Goal: Navigation & Orientation: Find specific page/section

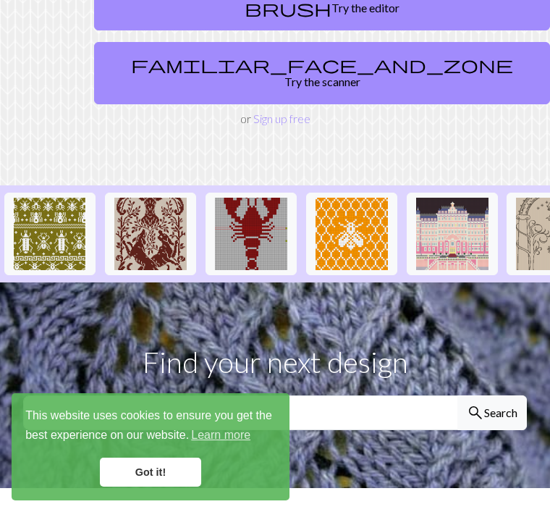
scroll to position [186, 0]
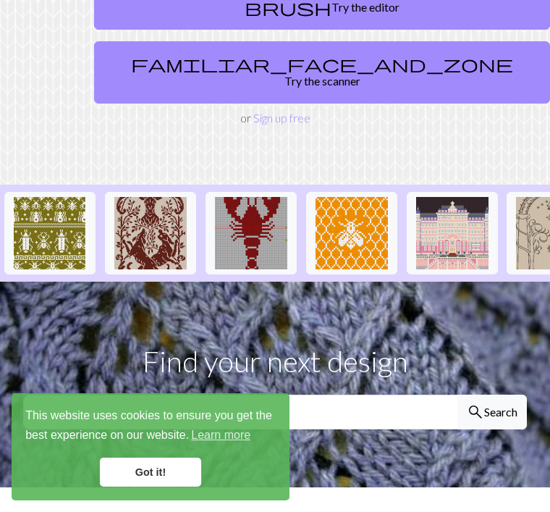
click at [453, 214] on img at bounding box center [452, 233] width 72 height 72
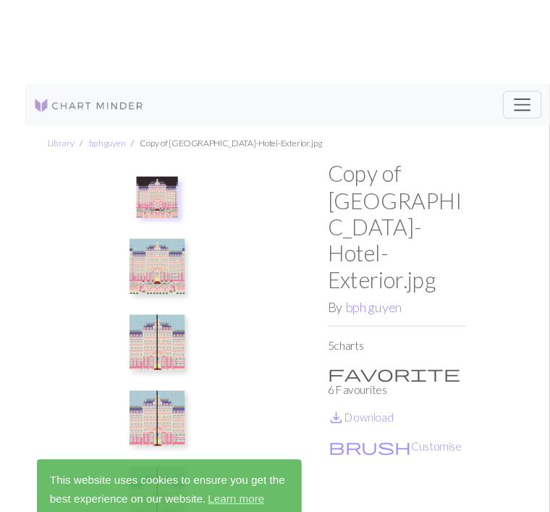
scroll to position [12, 0]
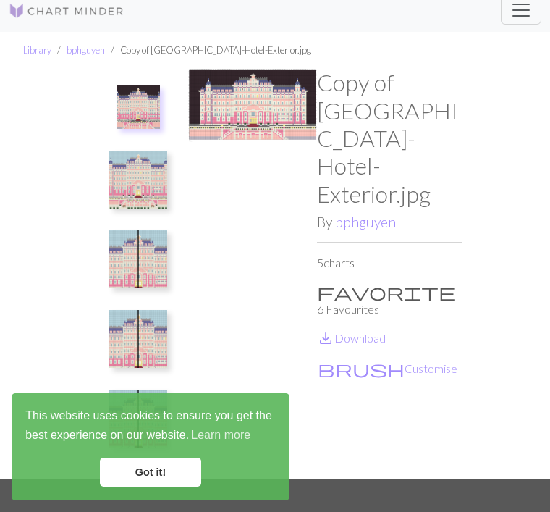
click at [227, 301] on img at bounding box center [252, 274] width 129 height 410
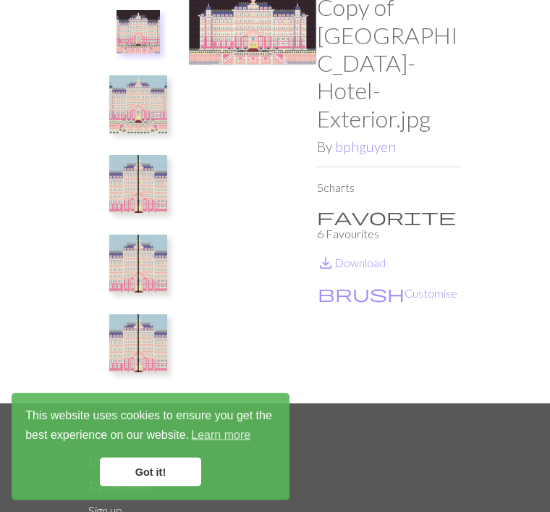
scroll to position [87, 0]
click at [135, 486] on link "Got it!" at bounding box center [150, 471] width 101 height 29
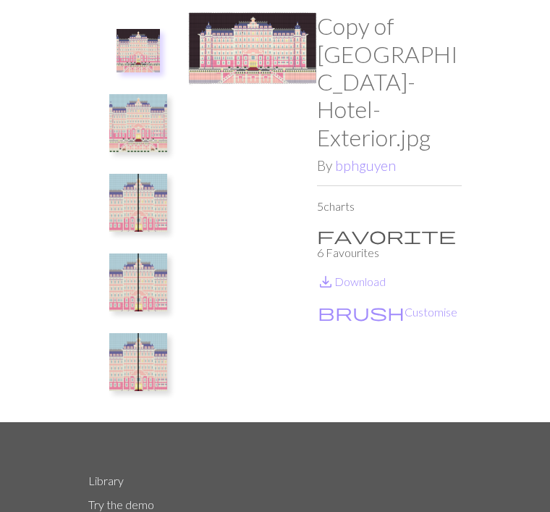
scroll to position [0, 0]
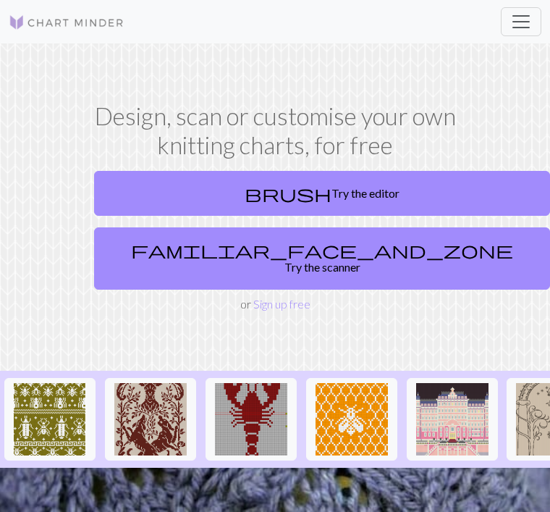
click at [519, 18] on span "Toggle navigation" at bounding box center [521, 22] width 22 height 22
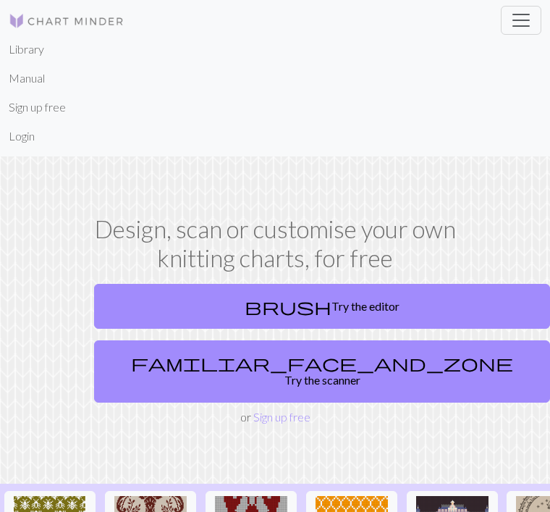
click at [21, 48] on link "Library" at bounding box center [26, 49] width 35 height 29
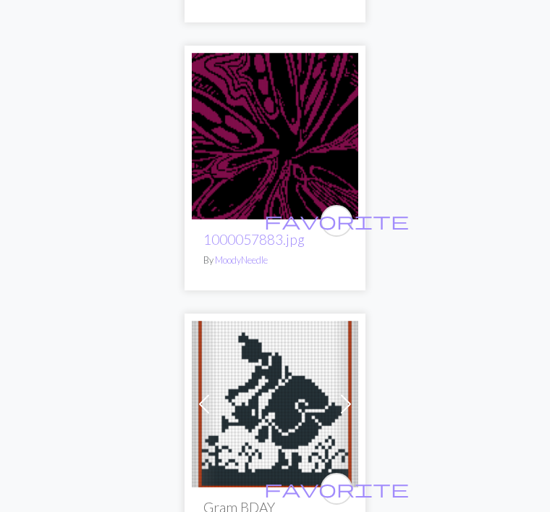
scroll to position [4396, 0]
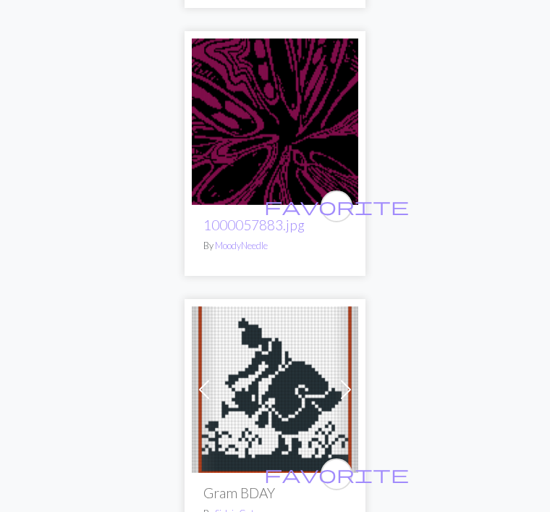
click at [286, 133] on img at bounding box center [275, 122] width 166 height 166
